Goal: Task Accomplishment & Management: Manage account settings

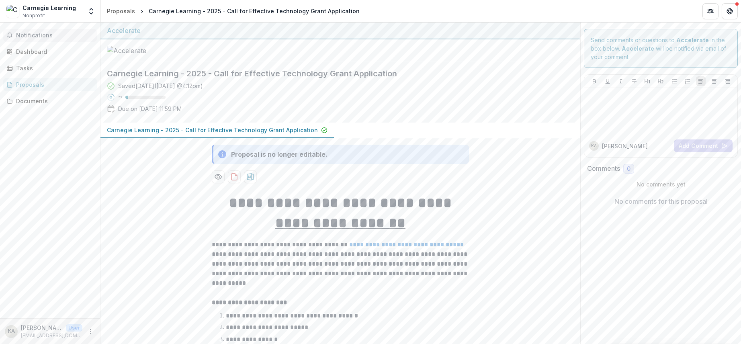
click at [52, 36] on span "Notifications" at bounding box center [55, 35] width 78 height 7
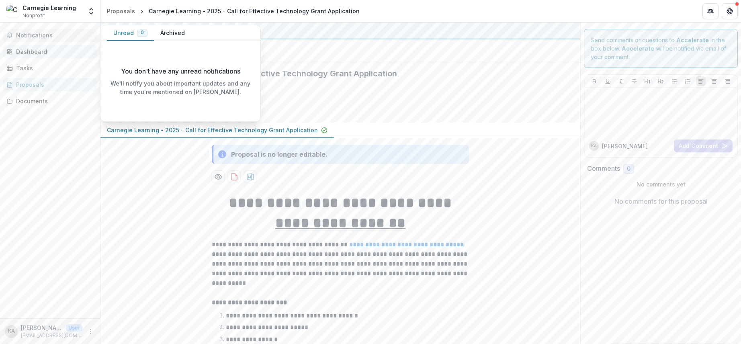
click at [44, 50] on div "Dashboard" at bounding box center [53, 51] width 74 height 8
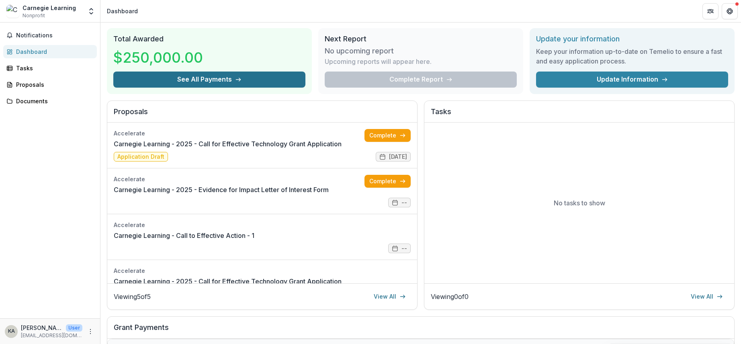
click at [241, 82] on button "See All Payments" at bounding box center [209, 80] width 192 height 16
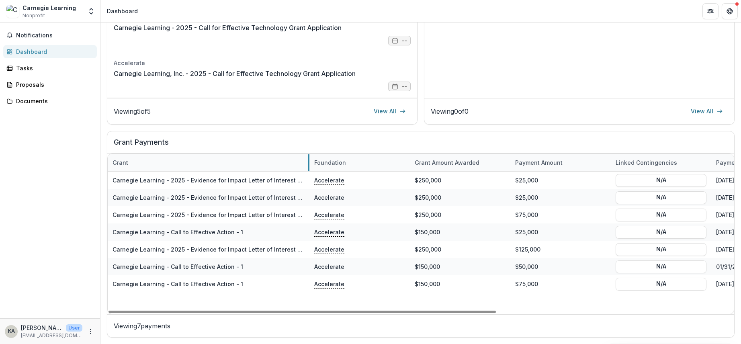
drag, startPoint x: 207, startPoint y: 162, endPoint x: 308, endPoint y: 165, distance: 101.4
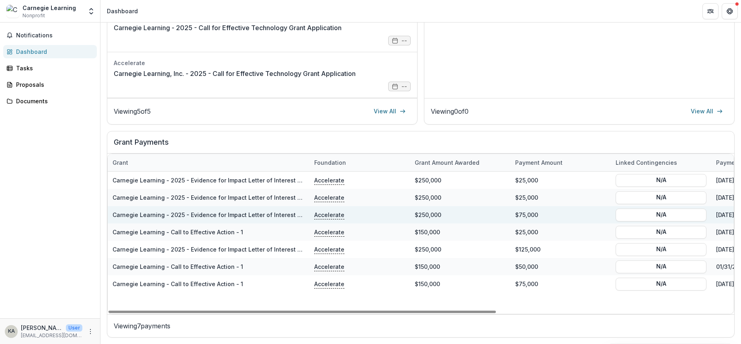
scroll to position [0, 5]
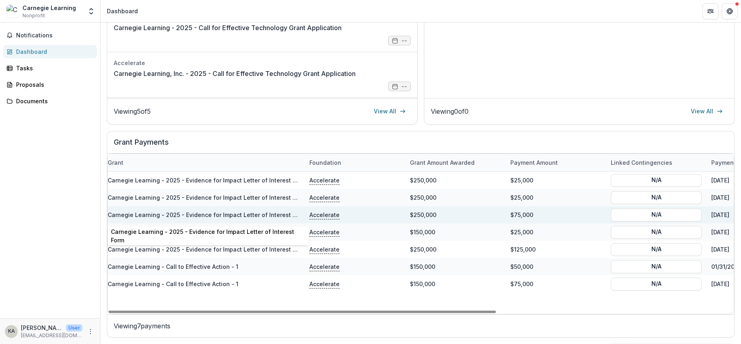
click at [251, 213] on link "Carnegie Learning - 2025 - Evidence for Impact Letter of Interest Form" at bounding box center [207, 215] width 198 height 7
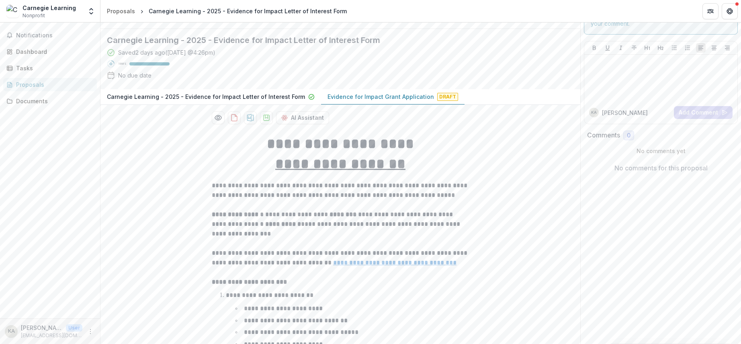
scroll to position [35, 0]
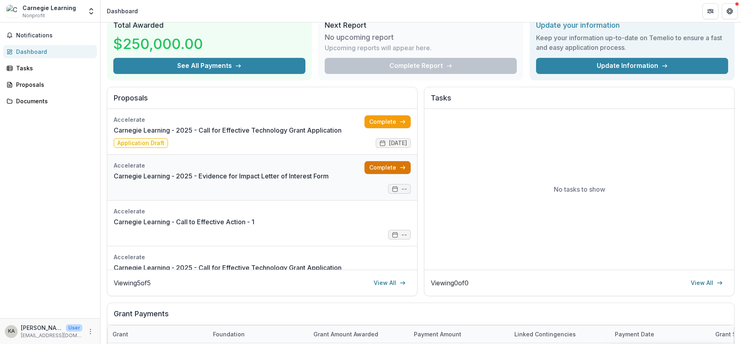
click at [390, 166] on link "Complete" at bounding box center [388, 167] width 46 height 13
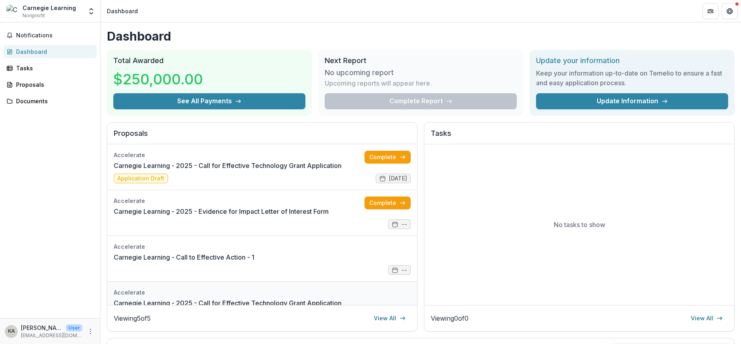
scroll to position [2, 0]
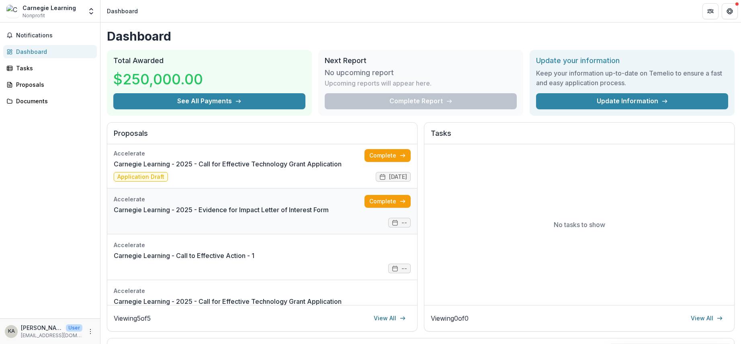
click at [329, 215] on link "Carnegie Learning - 2025 - Evidence for Impact Letter of Interest Form" at bounding box center [221, 210] width 215 height 10
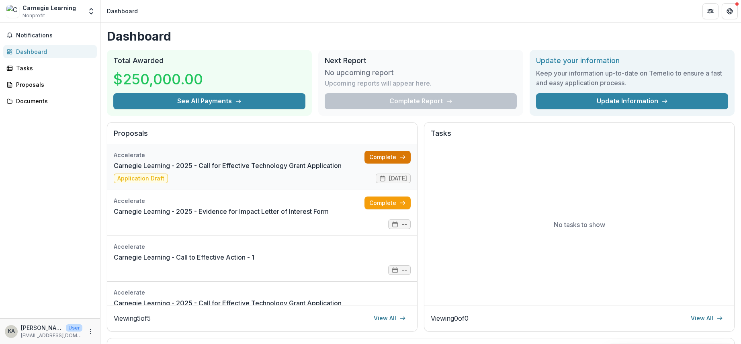
click at [379, 154] on link "Complete" at bounding box center [388, 157] width 46 height 13
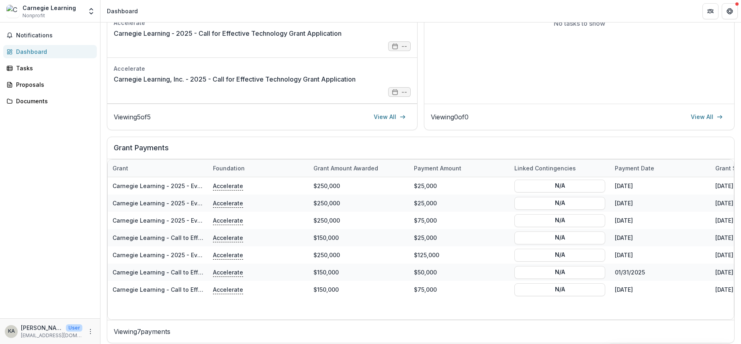
scroll to position [207, 0]
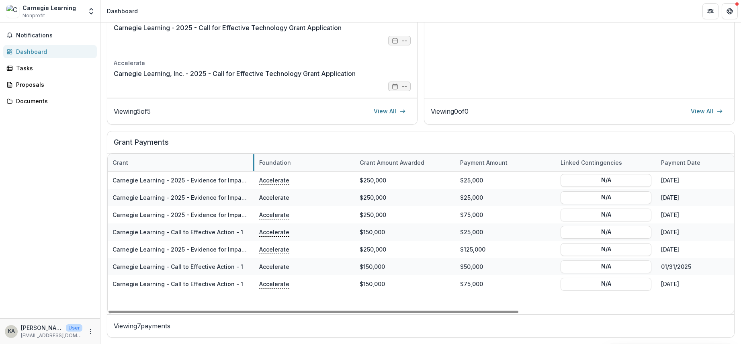
drag, startPoint x: 207, startPoint y: 160, endPoint x: 254, endPoint y: 161, distance: 46.2
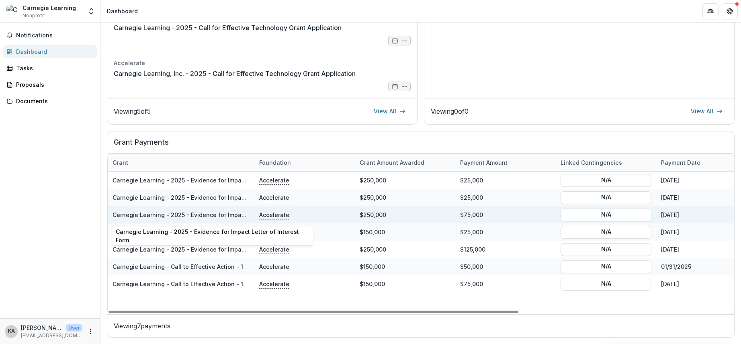
click at [223, 213] on link "Carnegie Learning - 2025 - Evidence for Impact Letter of Interest Form" at bounding box center [212, 215] width 198 height 7
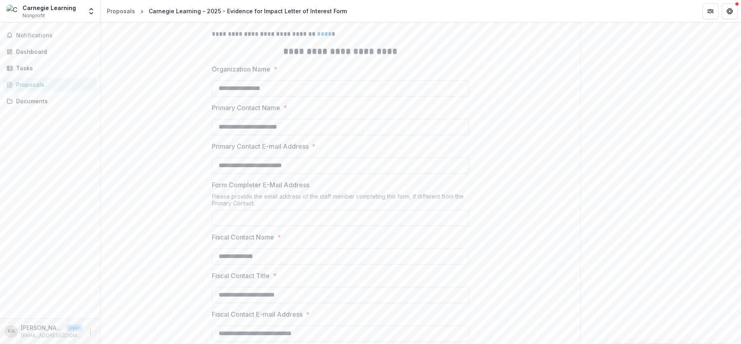
scroll to position [567, 0]
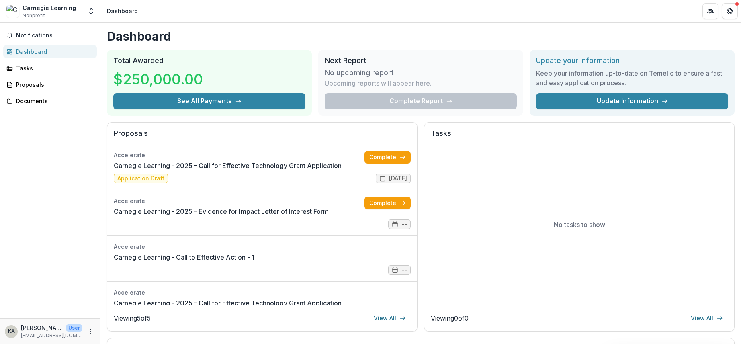
click at [47, 11] on div "Carnegie Learning" at bounding box center [49, 8] width 53 height 8
click at [38, 86] on div "Proposals" at bounding box center [53, 84] width 74 height 8
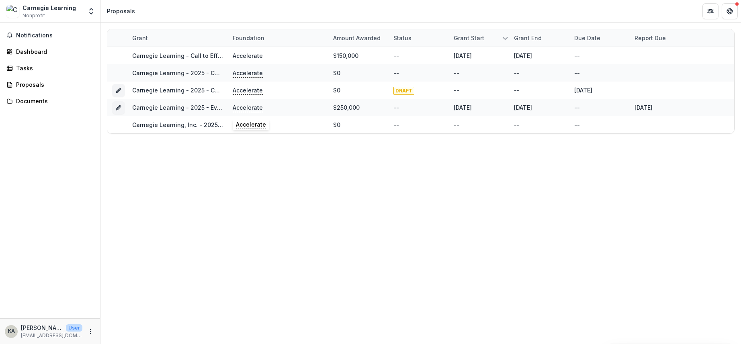
click at [241, 108] on p "Accelerate" at bounding box center [248, 107] width 30 height 9
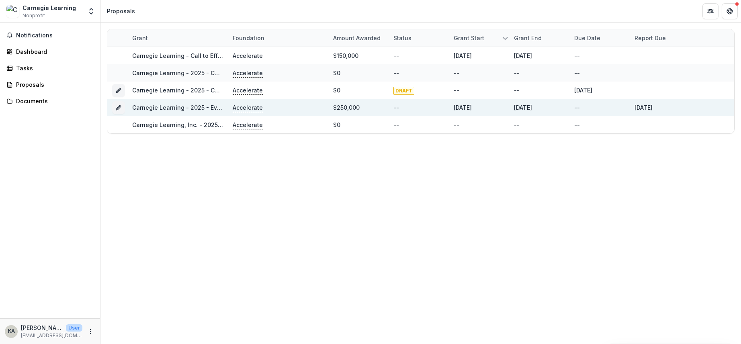
click at [200, 111] on div "Carnegie Learning - 2025 - Evidence for Impact Letter of Interest Form" at bounding box center [177, 107] width 91 height 8
click at [200, 106] on link "Carnegie Learning - 2025 - Evidence for Impact Letter of Interest Form" at bounding box center [231, 107] width 198 height 7
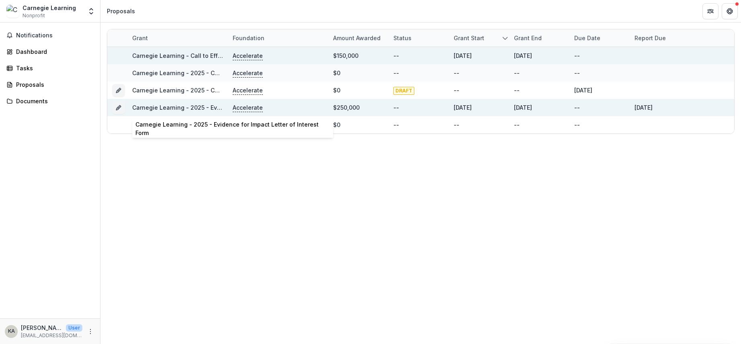
click at [178, 110] on link "Carnegie Learning - 2025 - Evidence for Impact Letter of Interest Form" at bounding box center [231, 107] width 198 height 7
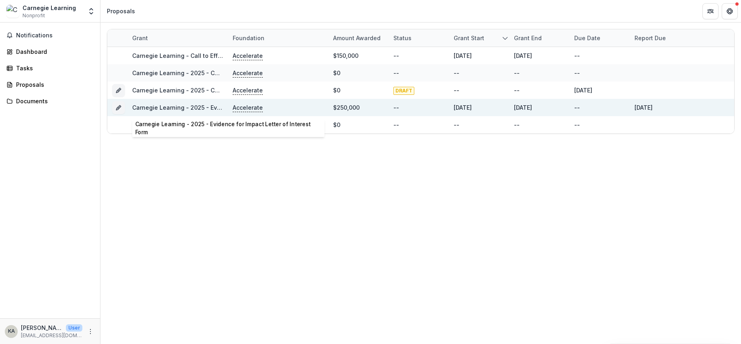
click at [209, 104] on link "Carnegie Learning - 2025 - Evidence for Impact Letter of Interest Form" at bounding box center [231, 107] width 198 height 7
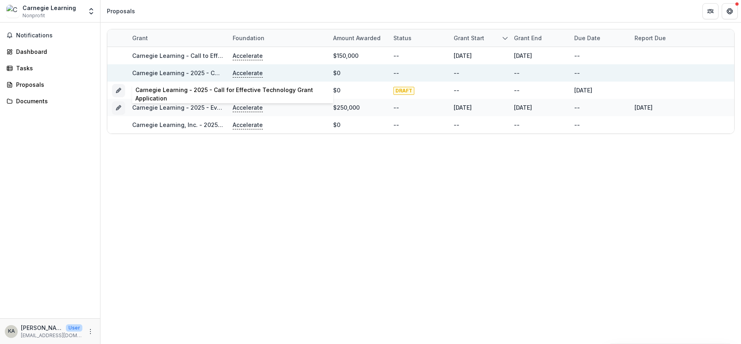
click at [198, 72] on link "Carnegie Learning - 2025 - Call for Effective Technology Grant Application" at bounding box center [237, 73] width 211 height 7
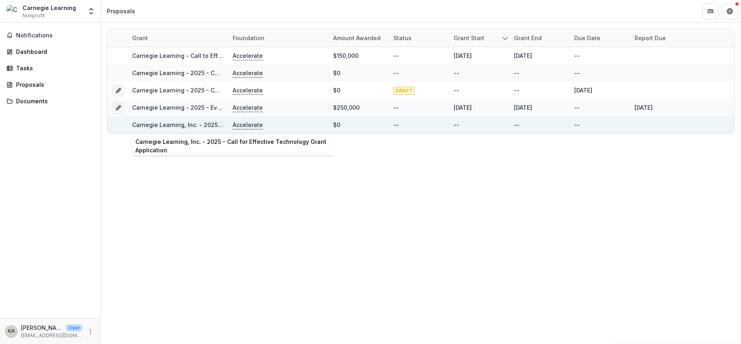
click at [182, 122] on link "Carnegie Learning, Inc. - 2025 - Call for Effective Technology Grant Application" at bounding box center [244, 124] width 224 height 7
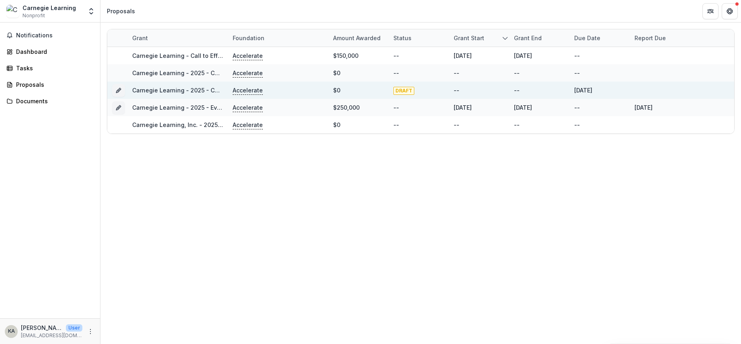
click at [179, 89] on link "Carnegie Learning - 2025 - Call for Effective Technology Grant Application" at bounding box center [237, 90] width 211 height 7
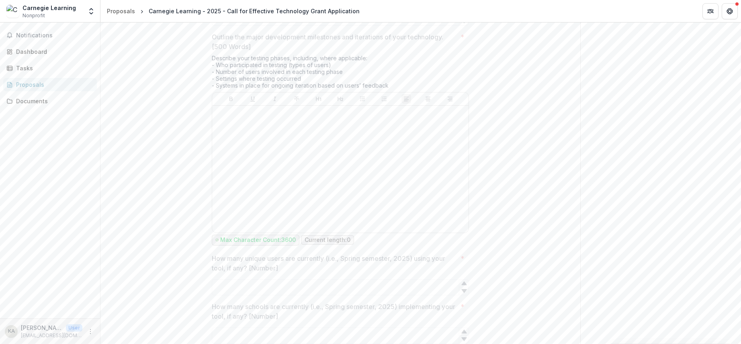
scroll to position [1261, 0]
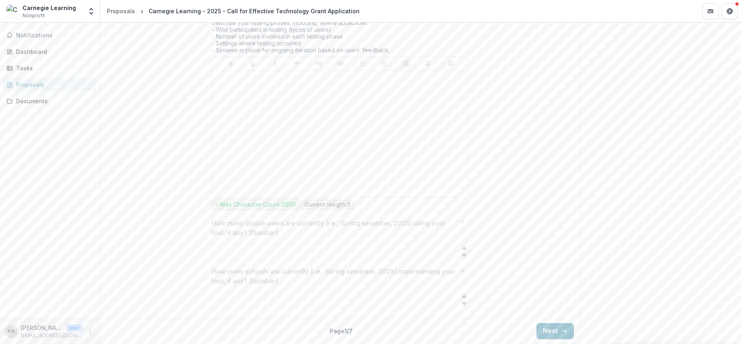
click at [551, 329] on button "Next" at bounding box center [555, 331] width 37 height 16
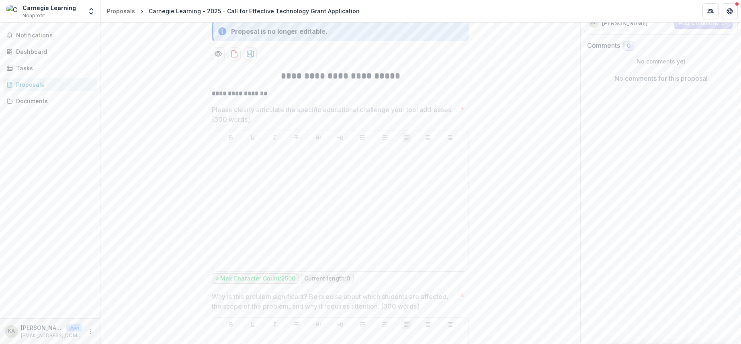
scroll to position [0, 0]
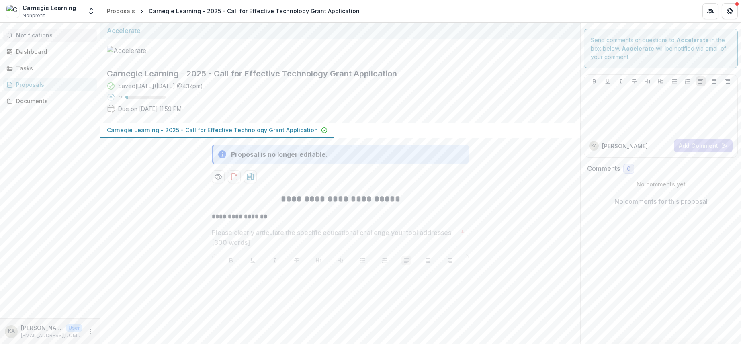
click at [37, 39] on button "Notifications" at bounding box center [50, 35] width 94 height 13
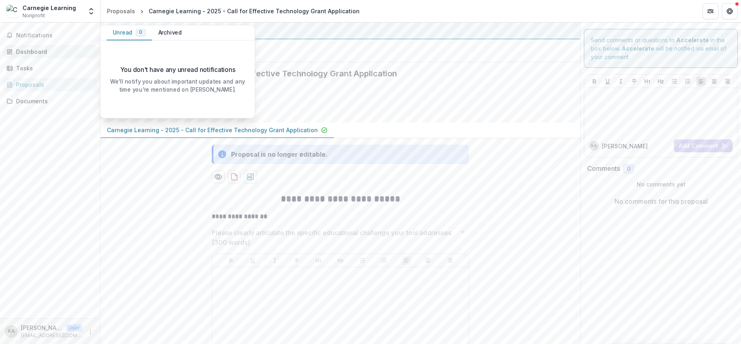
click at [38, 50] on div "Dashboard" at bounding box center [53, 51] width 74 height 8
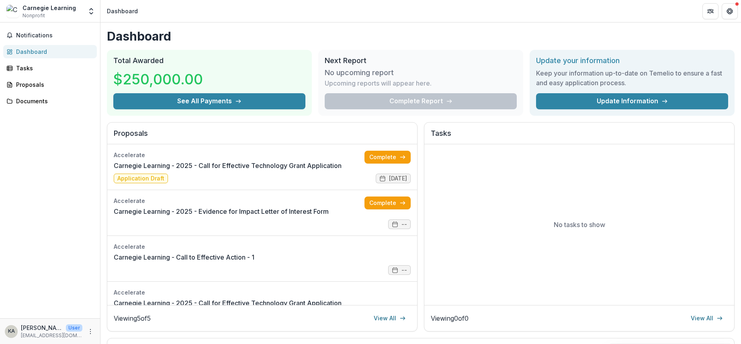
click at [88, 326] on div "KA [PERSON_NAME] User [EMAIL_ADDRESS][DOMAIN_NAME]" at bounding box center [50, 332] width 90 height 16
click at [90, 333] on icon "More" at bounding box center [90, 332] width 6 height 6
click at [127, 323] on button "Logout" at bounding box center [144, 327] width 86 height 13
